Goal: Use online tool/utility: Use online tool/utility

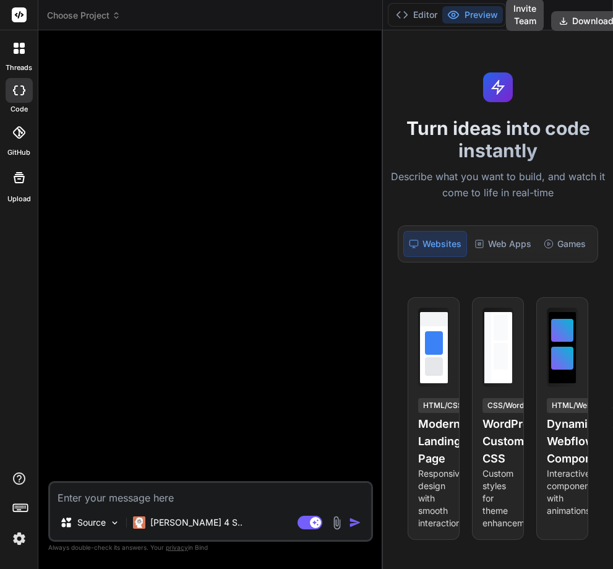
drag, startPoint x: 227, startPoint y: 264, endPoint x: 575, endPoint y: 111, distance: 380.1
click at [457, 277] on div "Choose Project Created with Pixso. Bind AI Web Search Created with Pixso. Code …" at bounding box center [325, 284] width 575 height 569
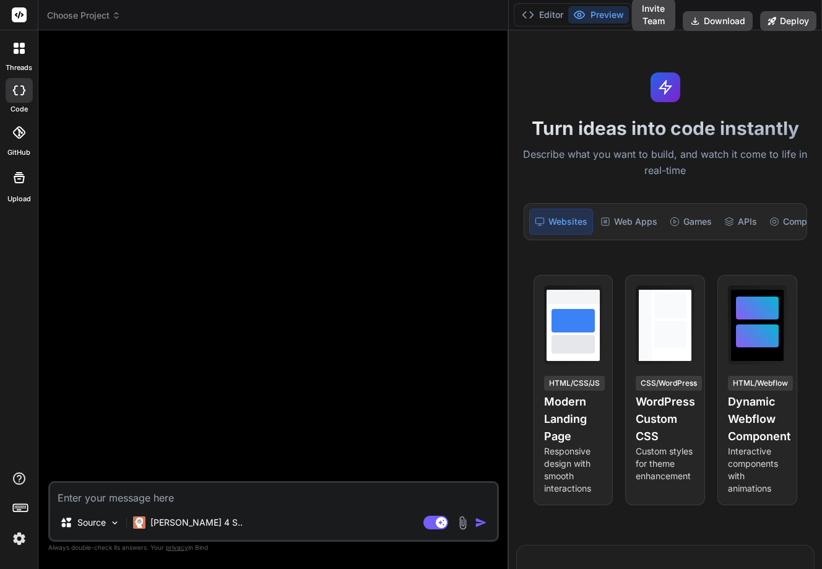
type textarea "x"
click at [294, 496] on textarea at bounding box center [273, 494] width 447 height 22
type textarea "h"
type textarea "x"
type textarea "hi"
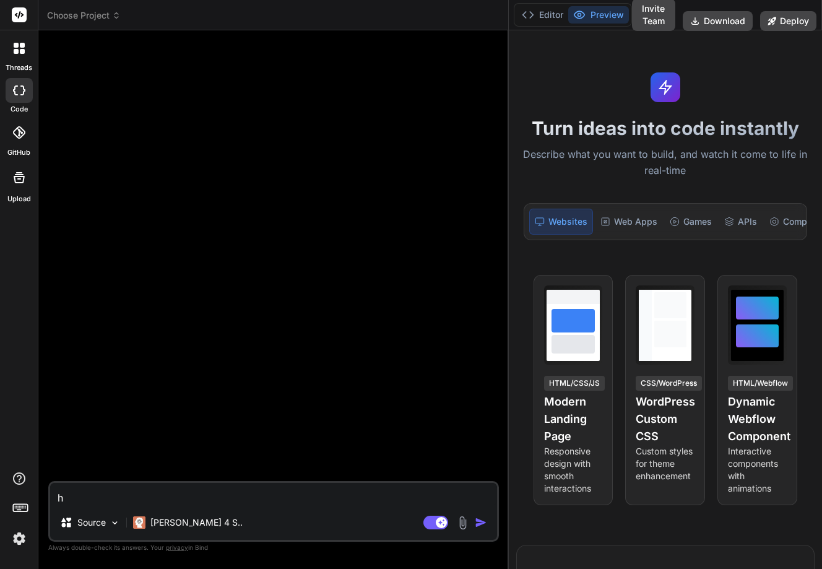
type textarea "x"
type textarea "hi"
click at [475, 523] on img "button" at bounding box center [481, 522] width 12 height 12
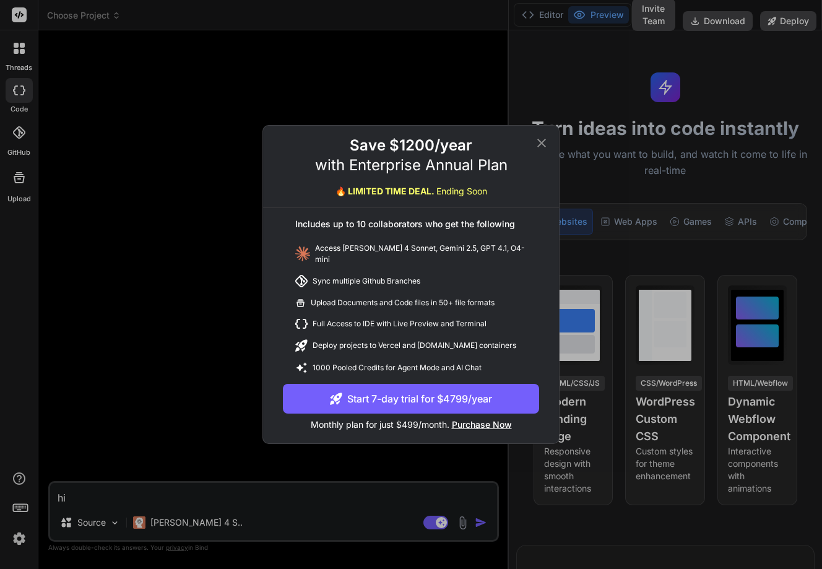
click at [544, 144] on icon at bounding box center [541, 143] width 9 height 9
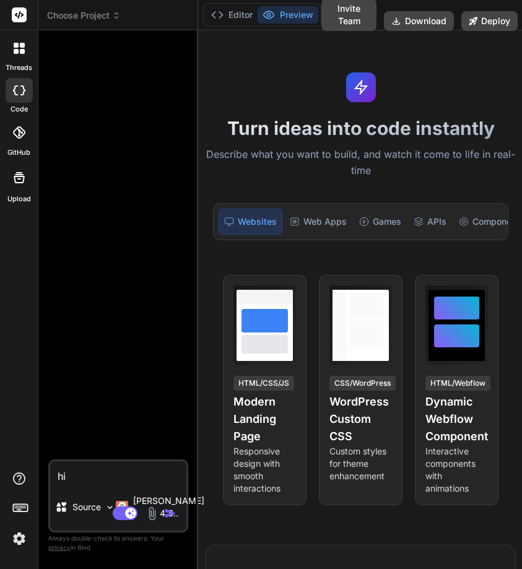
type textarea "x"
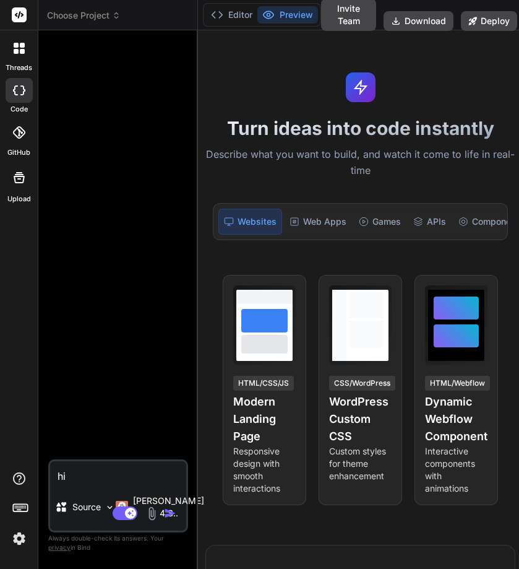
click at [173, 508] on img "button" at bounding box center [170, 513] width 12 height 12
